Goal: Information Seeking & Learning: Learn about a topic

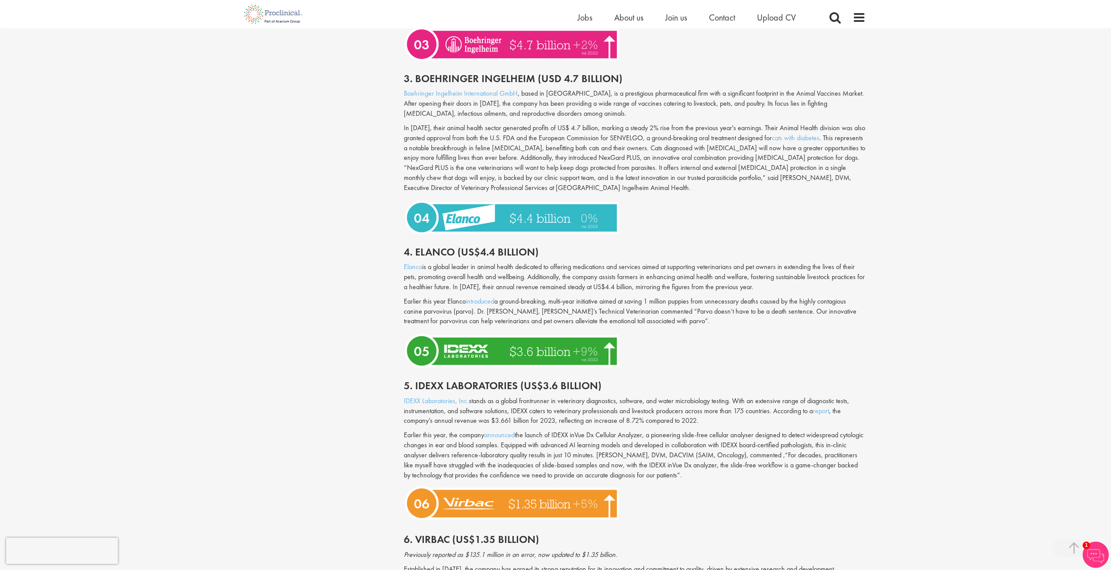
scroll to position [1092, 0]
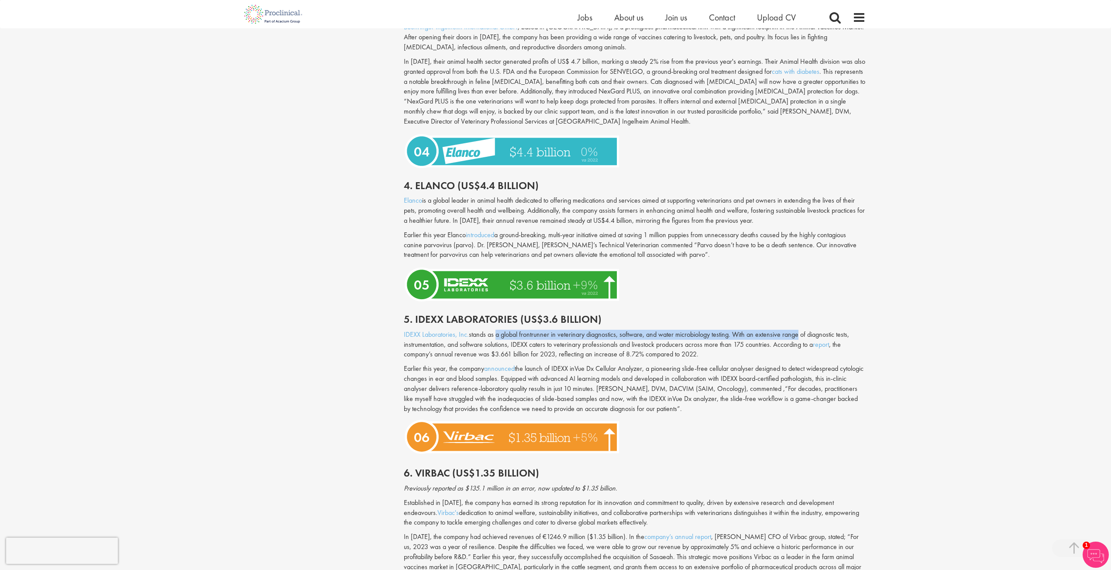
drag, startPoint x: 495, startPoint y: 324, endPoint x: 799, endPoint y: 327, distance: 304.0
click at [799, 330] on p "IDEXX Laboratories, Inc. stands as a global frontrunner in veterinary diagnosti…" at bounding box center [635, 345] width 462 height 30
drag, startPoint x: 655, startPoint y: 336, endPoint x: 647, endPoint y: 336, distance: 8.3
click at [654, 336] on p "IDEXX Laboratories, Inc. stands as a global frontrunner in veterinary diagnosti…" at bounding box center [635, 345] width 462 height 30
click at [521, 333] on p "IDEXX Laboratories, Inc. stands as a global frontrunner in veterinary diagnosti…" at bounding box center [635, 345] width 462 height 30
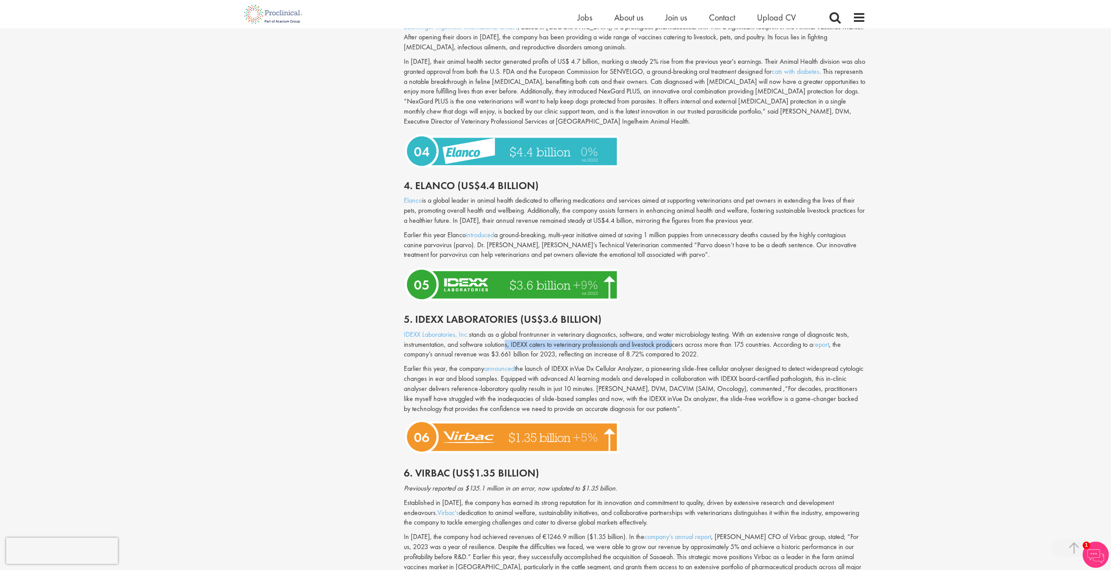
drag, startPoint x: 502, startPoint y: 333, endPoint x: 670, endPoint y: 334, distance: 168.1
click at [670, 334] on p "IDEXX Laboratories, Inc. stands as a global frontrunner in veterinary diagnosti…" at bounding box center [635, 345] width 462 height 30
click at [685, 331] on p "IDEXX Laboratories, Inc. stands as a global frontrunner in veterinary diagnosti…" at bounding box center [635, 345] width 462 height 30
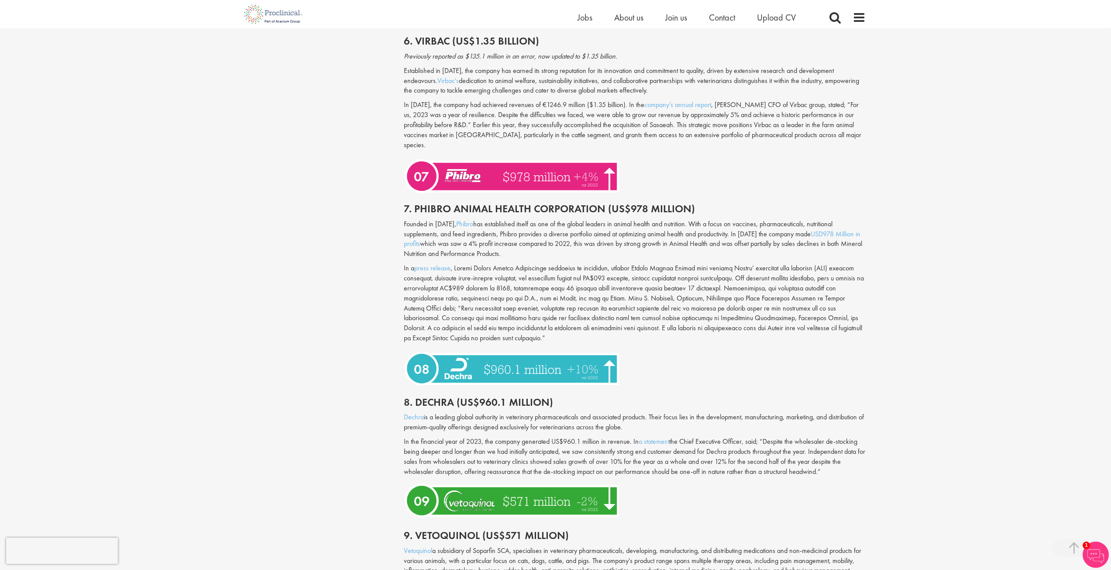
scroll to position [1528, 0]
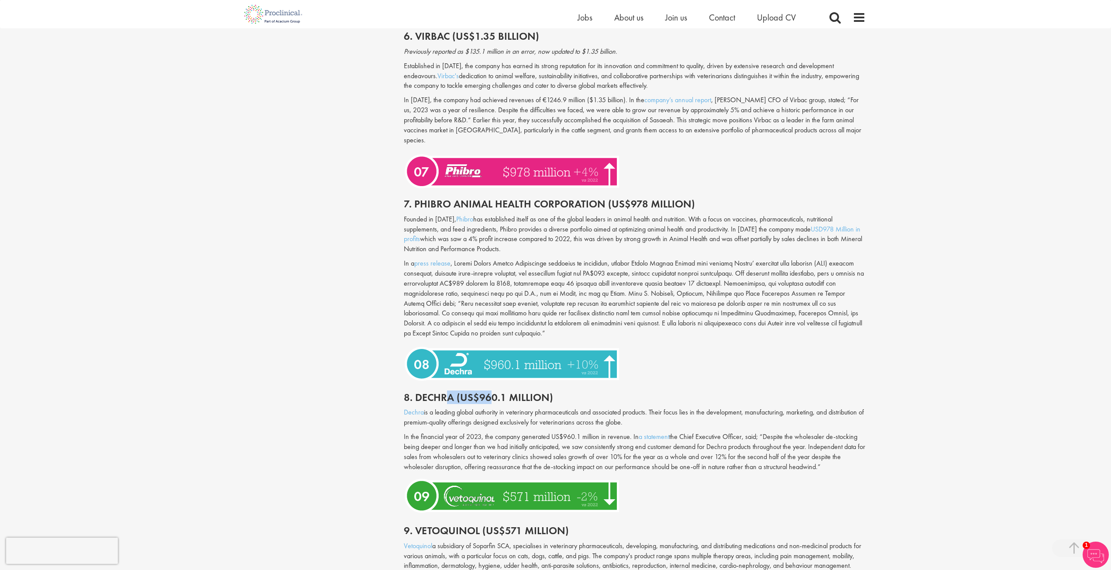
drag, startPoint x: 449, startPoint y: 377, endPoint x: 489, endPoint y: 377, distance: 39.3
click at [489, 392] on h2 "8. Dechra (US$960.1 million)" at bounding box center [635, 397] width 462 height 11
click at [501, 392] on h2 "8. Dechra (US$960.1 million)" at bounding box center [635, 397] width 462 height 11
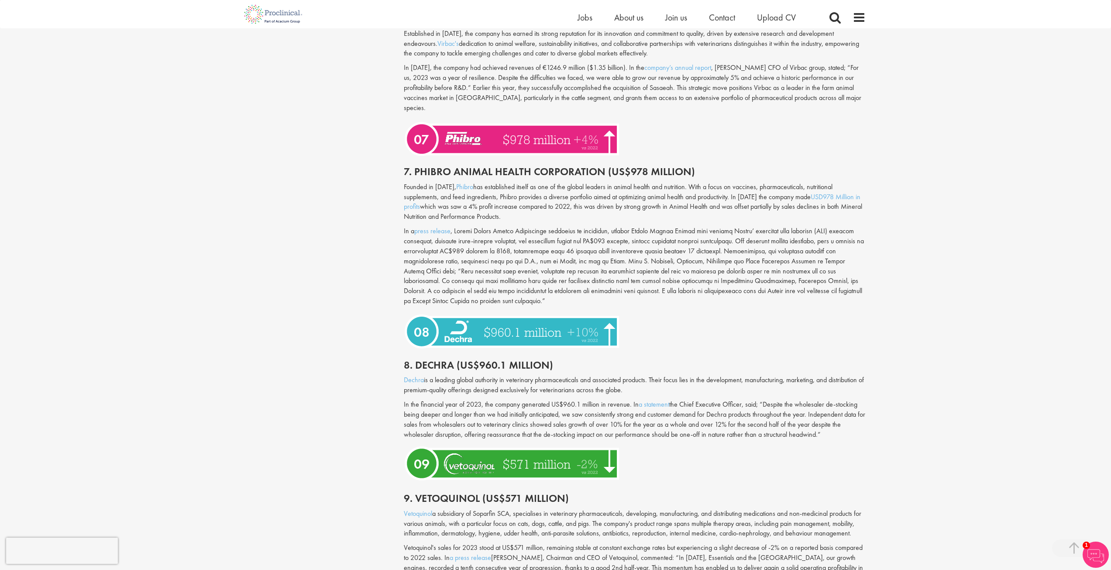
scroll to position [1659, 0]
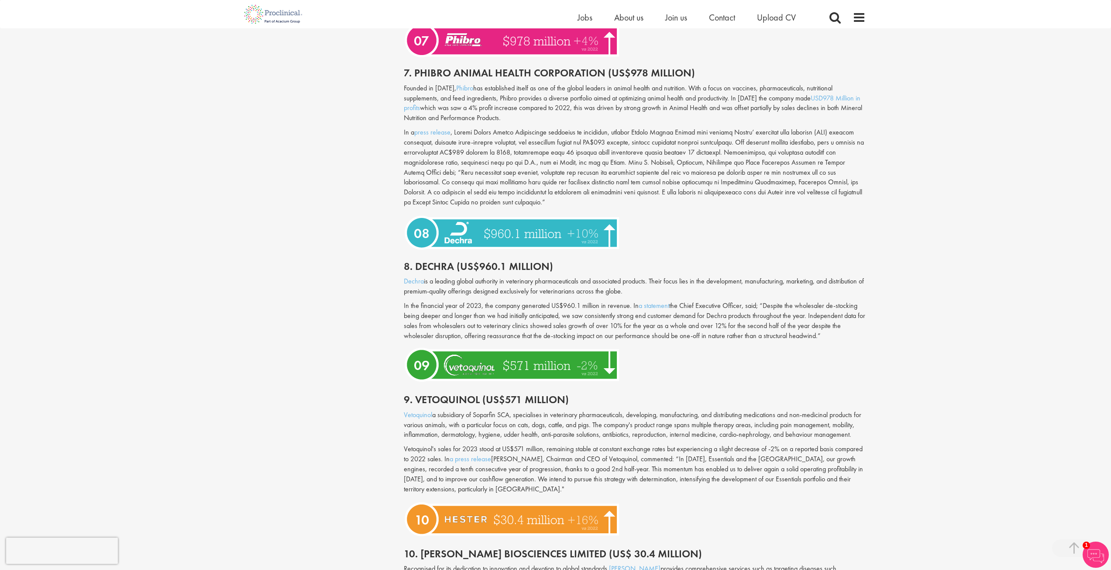
click at [860, 345] on div at bounding box center [634, 365] width 475 height 40
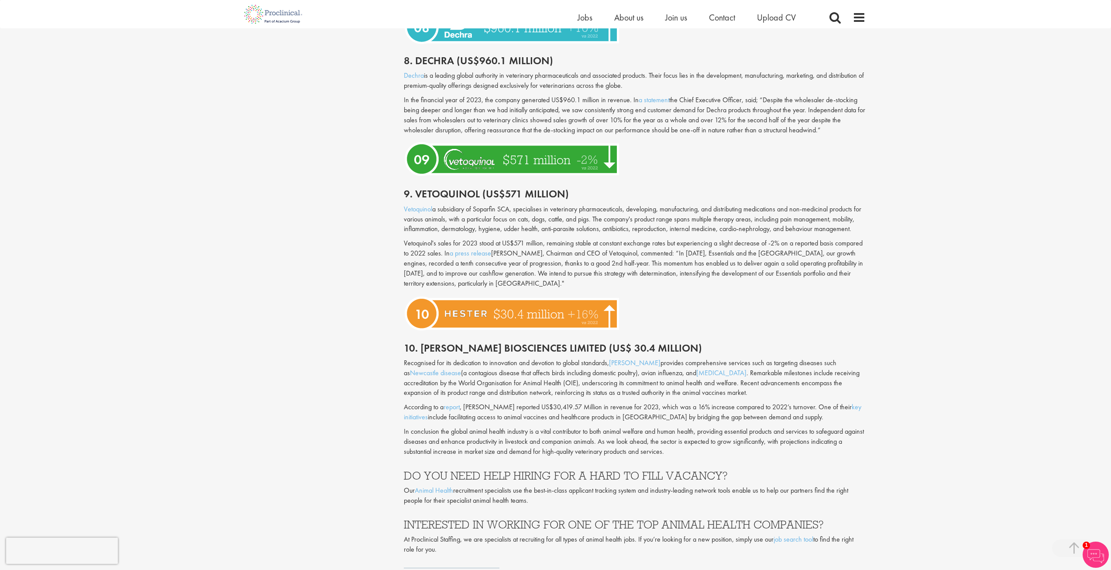
scroll to position [1878, 0]
